Goal: Task Accomplishment & Management: Use online tool/utility

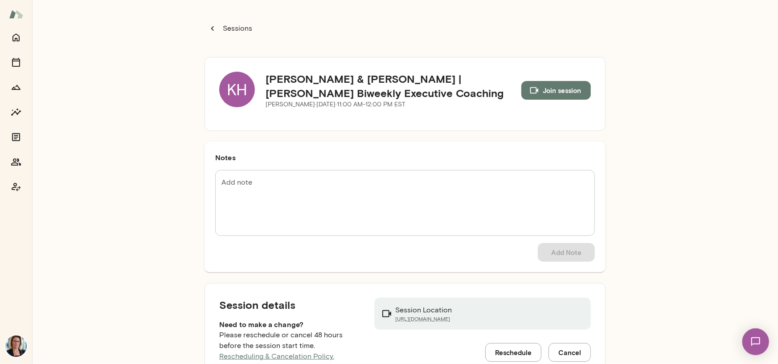
click at [15, 44] on button "Home" at bounding box center [16, 38] width 18 height 18
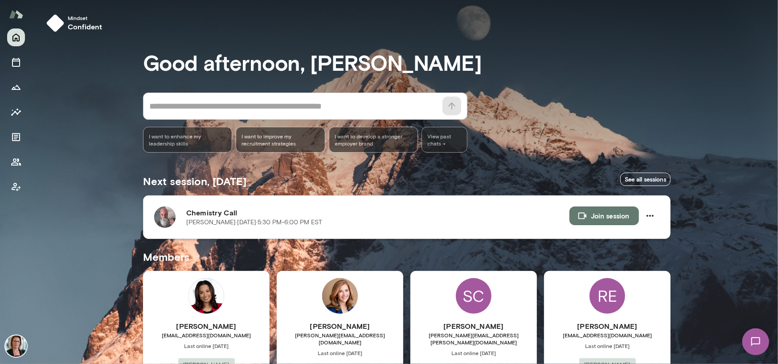
click at [160, 213] on img at bounding box center [164, 217] width 21 height 21
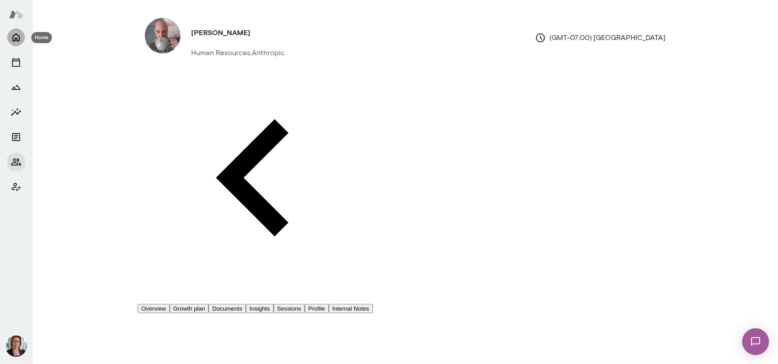
click at [16, 39] on icon "Home" at bounding box center [16, 37] width 11 height 11
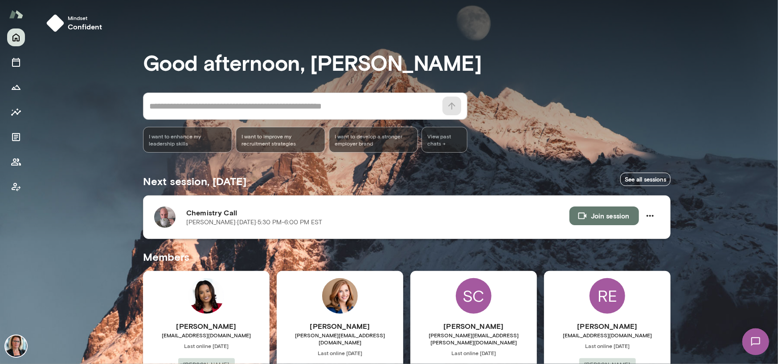
click at [606, 215] on button "Join session" at bounding box center [603, 216] width 69 height 19
